Goal: Task Accomplishment & Management: Use online tool/utility

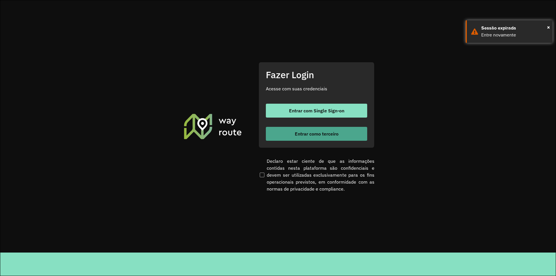
click at [307, 137] on button "Entrar como terceiro" at bounding box center [316, 134] width 101 height 14
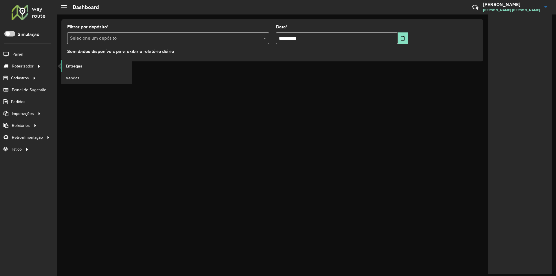
click at [83, 66] on link "Entregas" at bounding box center [96, 66] width 71 height 12
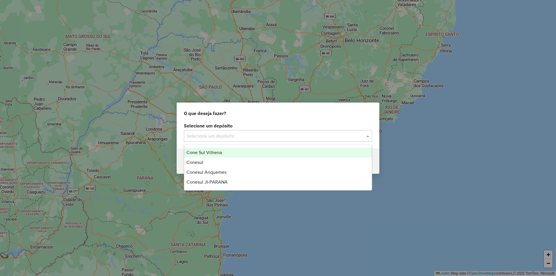
click at [211, 135] on input "text" at bounding box center [272, 136] width 171 height 7
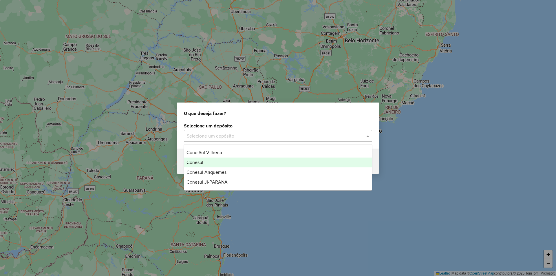
click at [200, 164] on span "Conesul" at bounding box center [195, 162] width 17 height 5
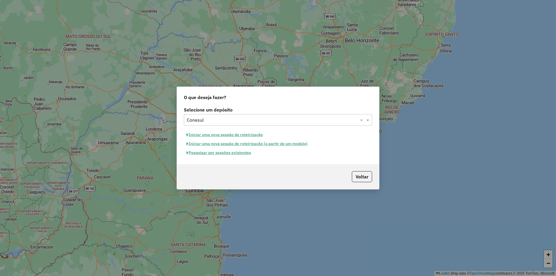
click at [211, 153] on button "Pesquisar por sessões existentes" at bounding box center [219, 152] width 70 height 9
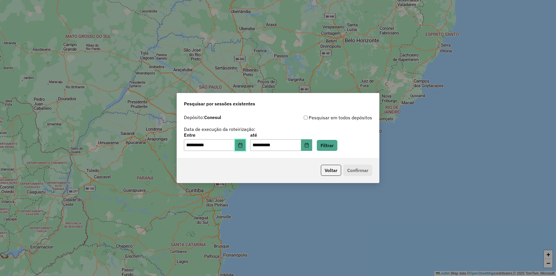
click at [246, 148] on button "Choose Date" at bounding box center [240, 145] width 11 height 12
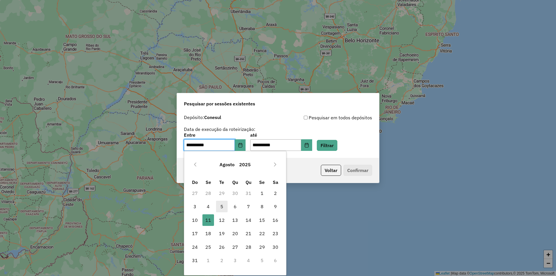
click at [219, 207] on span "5" at bounding box center [222, 207] width 12 height 12
type input "**********"
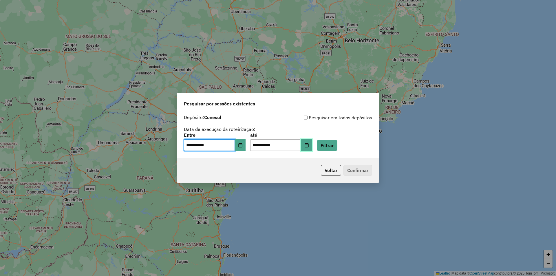
click at [312, 146] on button "Choose Date" at bounding box center [306, 145] width 11 height 12
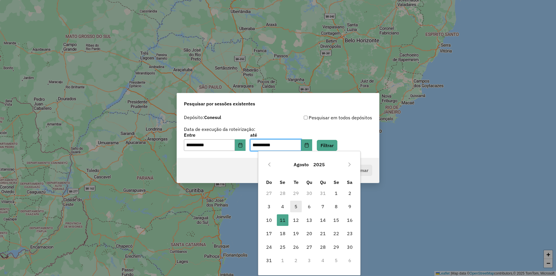
click at [294, 204] on span "5" at bounding box center [296, 207] width 12 height 12
type input "**********"
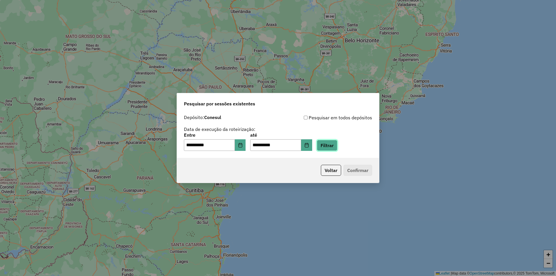
click at [337, 144] on button "Filtrar" at bounding box center [327, 145] width 21 height 11
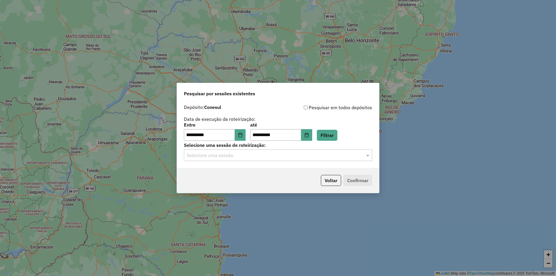
click at [199, 157] on input "text" at bounding box center [272, 155] width 171 height 7
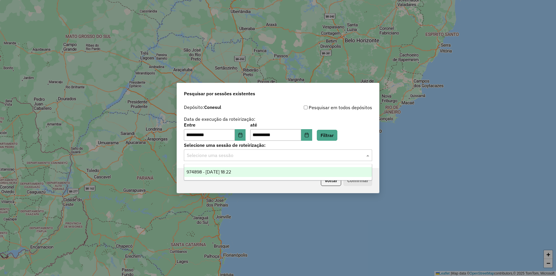
click at [202, 171] on span "974898 - 05/08/2025 18:22" at bounding box center [209, 171] width 45 height 5
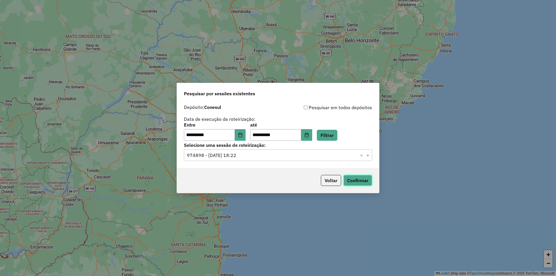
click at [352, 182] on button "Confirmar" at bounding box center [358, 180] width 29 height 11
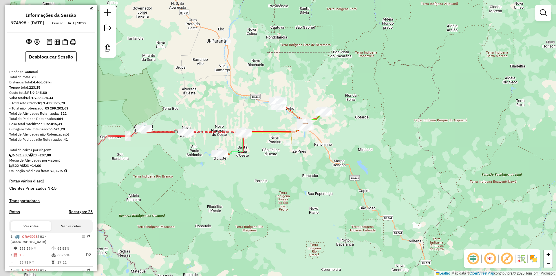
drag, startPoint x: 236, startPoint y: 155, endPoint x: 281, endPoint y: 148, distance: 45.1
click at [282, 149] on div "Janela de atendimento Grade de atendimento Capacidade Transportadoras Veículos …" at bounding box center [278, 138] width 556 height 276
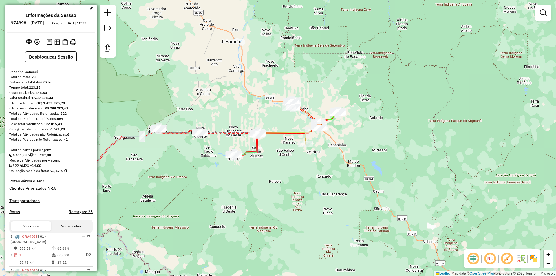
drag, startPoint x: 212, startPoint y: 178, endPoint x: 260, endPoint y: 159, distance: 50.7
click at [259, 160] on div "Janela de atendimento Grade de atendimento Capacidade Transportadoras Veículos …" at bounding box center [278, 138] width 556 height 276
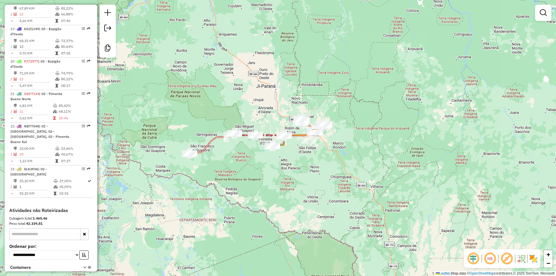
scroll to position [796, 0]
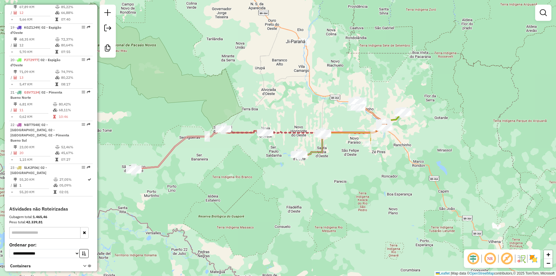
drag, startPoint x: 260, startPoint y: 164, endPoint x: 301, endPoint y: 174, distance: 42.6
click at [301, 174] on div "Janela de atendimento Grade de atendimento Capacidade Transportadoras Veículos …" at bounding box center [278, 138] width 556 height 276
